Goal: Task Accomplishment & Management: Manage account settings

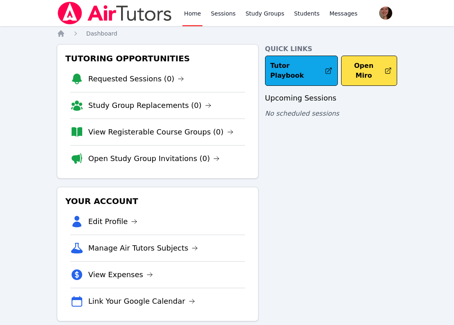
scroll to position [13, 0]
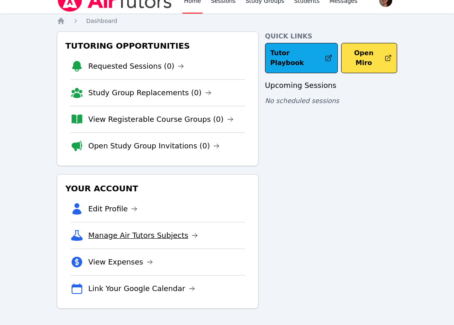
click at [124, 233] on link "Manage Air Tutors Subjects" at bounding box center [143, 235] width 110 height 11
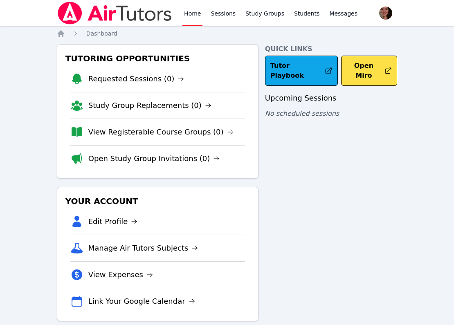
click at [130, 12] on img at bounding box center [115, 13] width 116 height 23
